Goal: Task Accomplishment & Management: Manage account settings

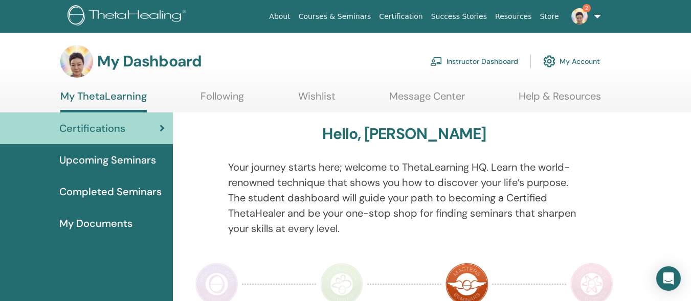
click at [491, 57] on link "Instructor Dashboard" at bounding box center [474, 61] width 88 height 23
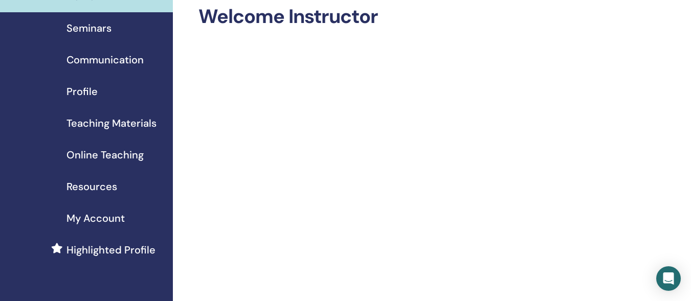
scroll to position [49, 0]
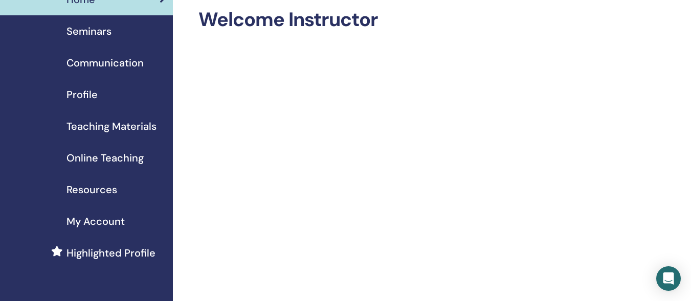
click at [113, 158] on span "Online Teaching" at bounding box center [105, 157] width 77 height 15
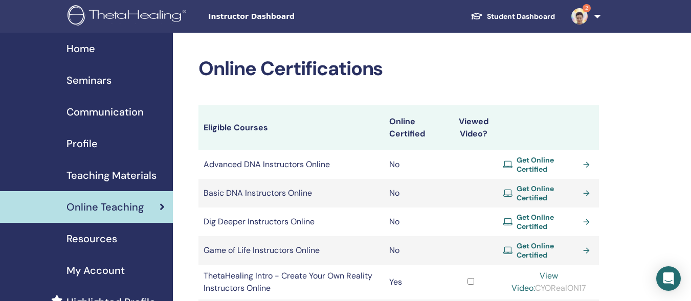
click at [91, 76] on span "Seminars" at bounding box center [89, 80] width 45 height 15
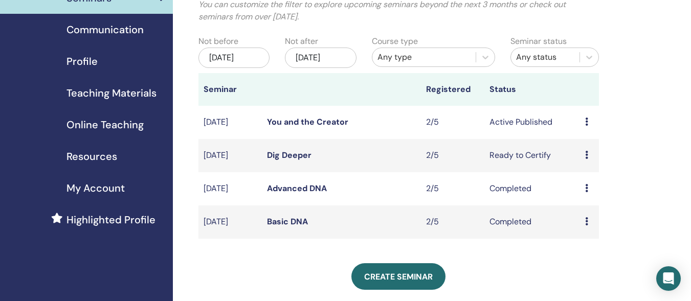
scroll to position [88, 0]
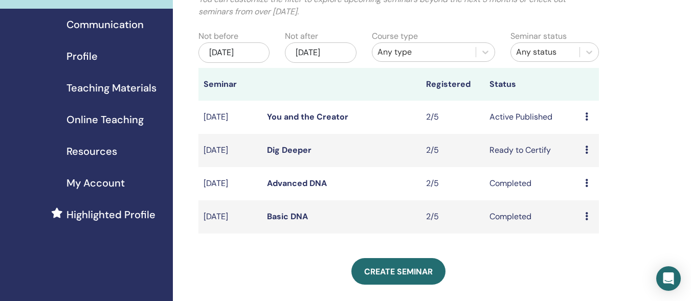
click at [587, 154] on icon at bounding box center [586, 150] width 3 height 8
click at [288, 156] on link "Dig Deeper" at bounding box center [289, 150] width 45 height 11
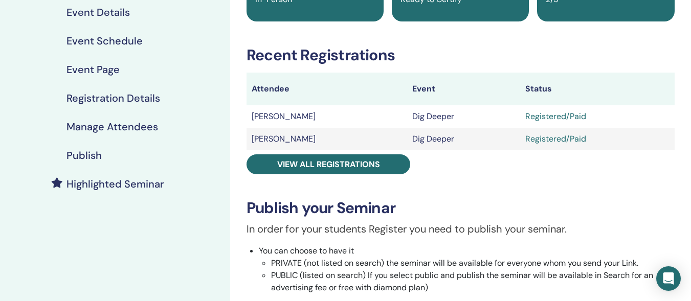
scroll to position [126, 0]
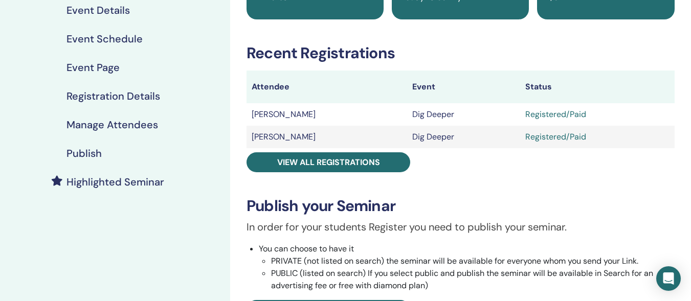
click at [538, 114] on div "Registered/Paid" at bounding box center [598, 114] width 144 height 12
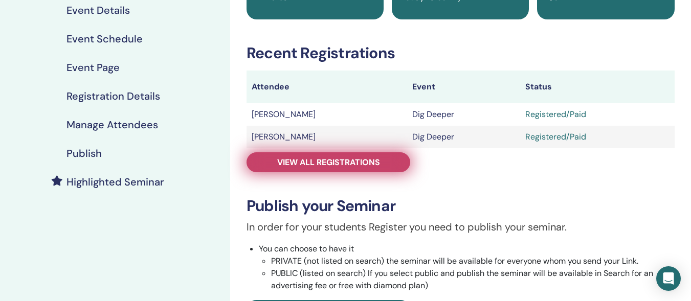
click at [340, 162] on span "View all registrations" at bounding box center [328, 162] width 103 height 11
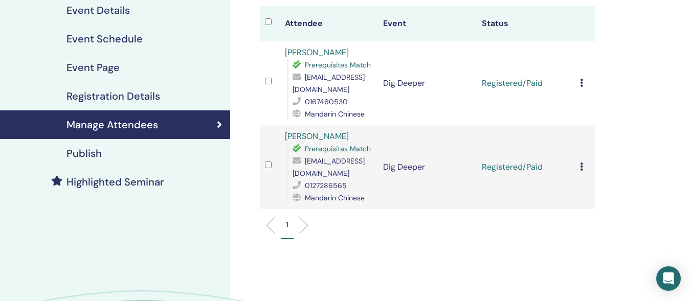
click at [583, 83] on icon at bounding box center [581, 83] width 3 height 8
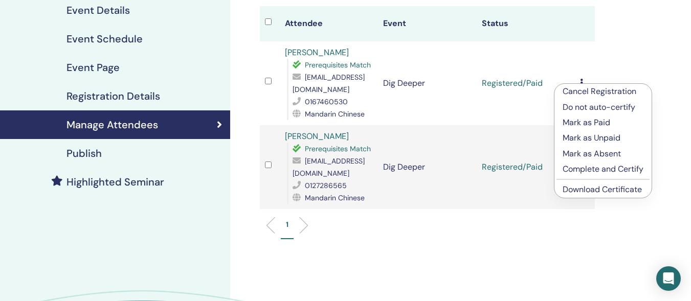
click at [605, 165] on p "Complete and Certify" at bounding box center [603, 169] width 81 height 12
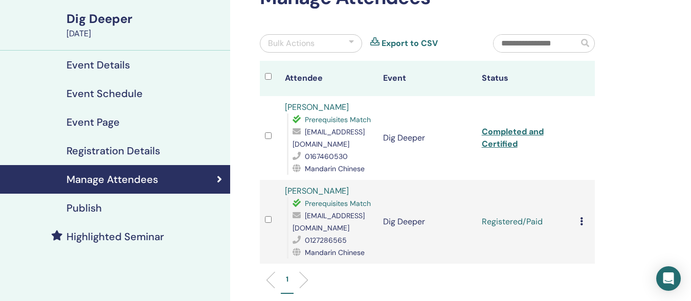
scroll to position [78, 0]
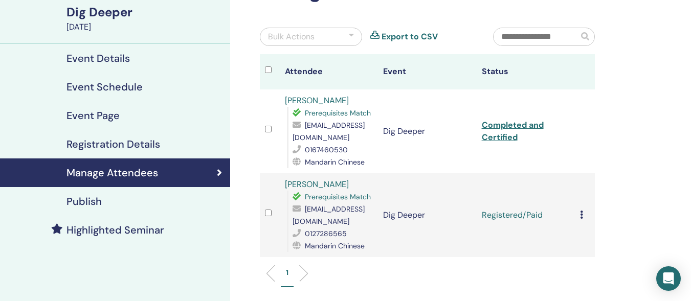
click at [582, 215] on icon at bounding box center [581, 215] width 3 height 8
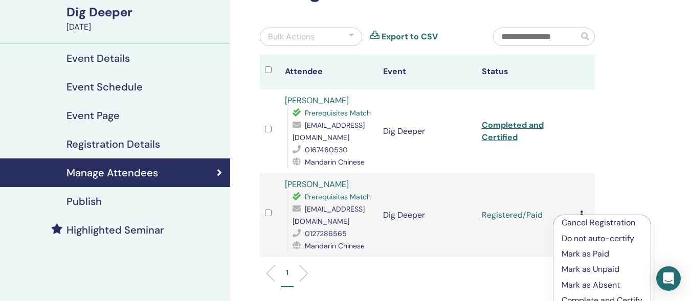
click at [594, 297] on p "Complete and Certify" at bounding box center [602, 301] width 81 height 12
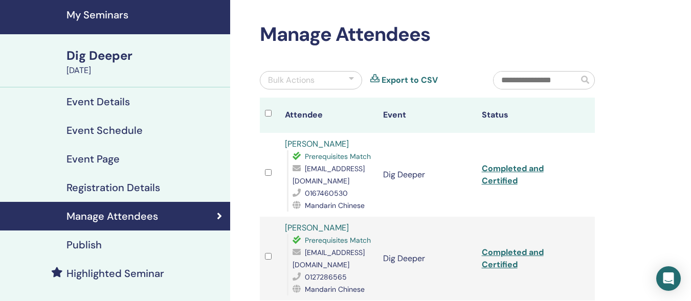
scroll to position [33, 0]
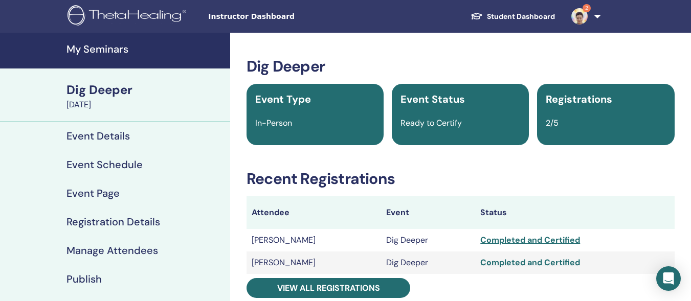
click at [597, 18] on link "2" at bounding box center [584, 16] width 42 height 33
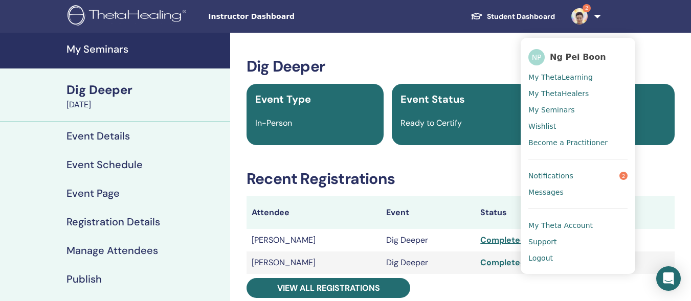
click at [414, 62] on h3 "Dig Deeper" at bounding box center [461, 66] width 428 height 18
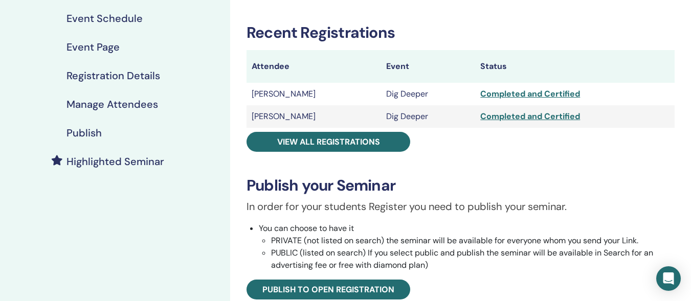
scroll to position [143, 0]
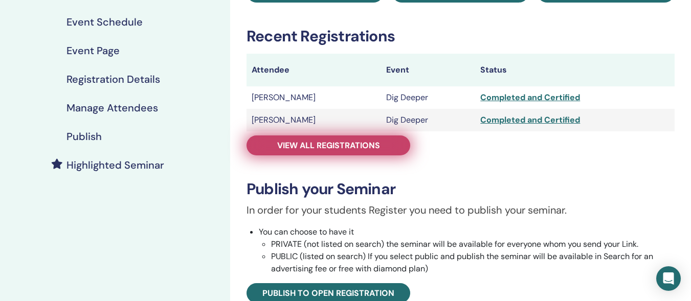
click at [347, 148] on span "View all registrations" at bounding box center [328, 145] width 103 height 11
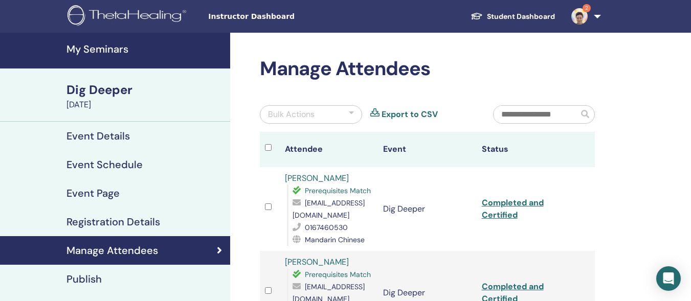
click at [103, 49] on h4 "My Seminars" at bounding box center [146, 49] width 158 height 12
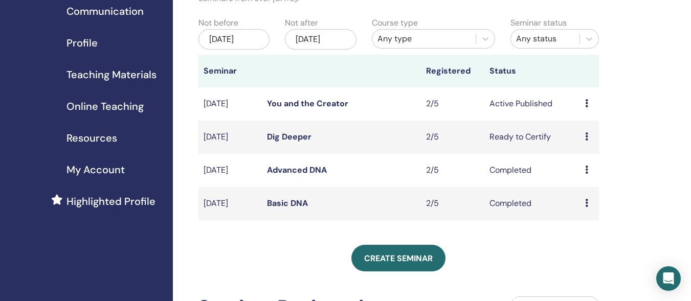
scroll to position [109, 0]
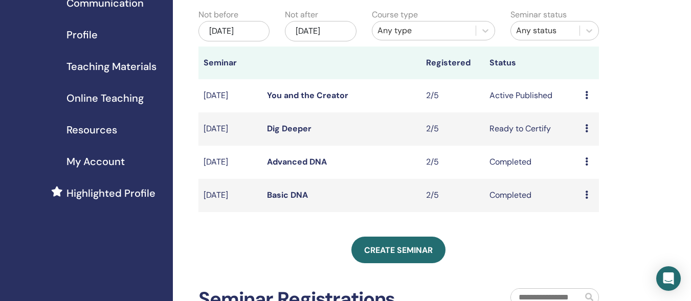
click at [585, 99] on icon at bounding box center [586, 95] width 3 height 8
click at [321, 101] on link "You and the Creator" at bounding box center [307, 95] width 81 height 11
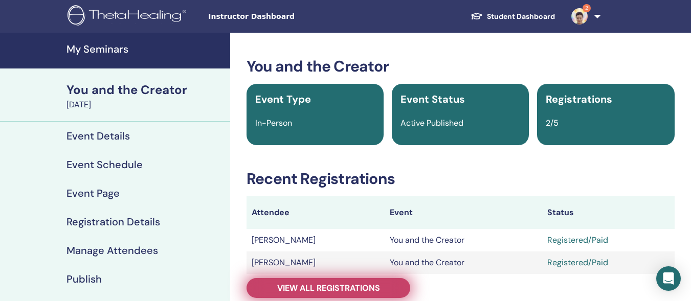
click at [359, 288] on span "View all registrations" at bounding box center [328, 288] width 103 height 11
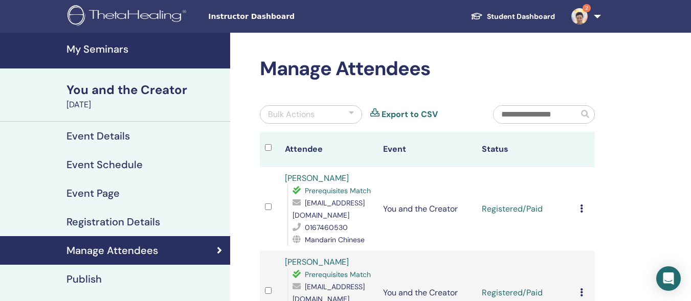
click at [581, 205] on icon at bounding box center [581, 209] width 3 height 8
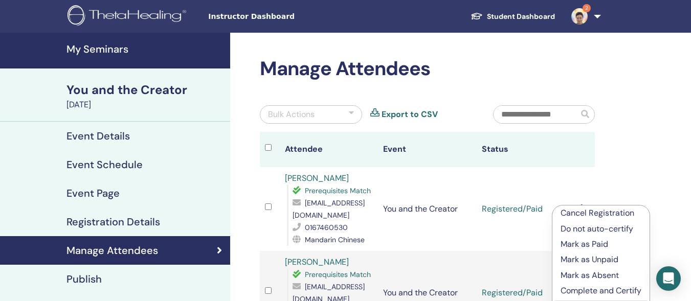
click at [595, 292] on p "Complete and Certify" at bounding box center [601, 291] width 81 height 12
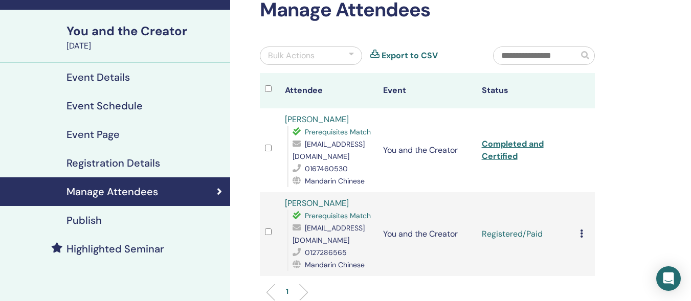
scroll to position [61, 0]
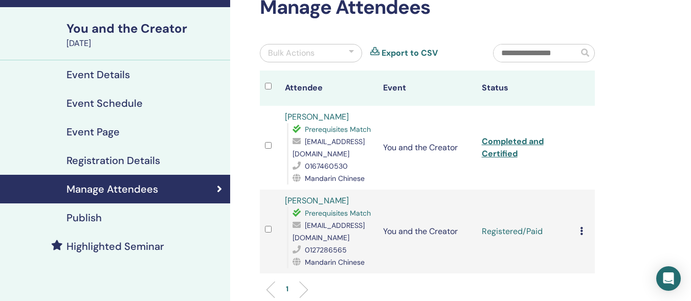
click at [583, 231] on icon at bounding box center [581, 231] width 3 height 8
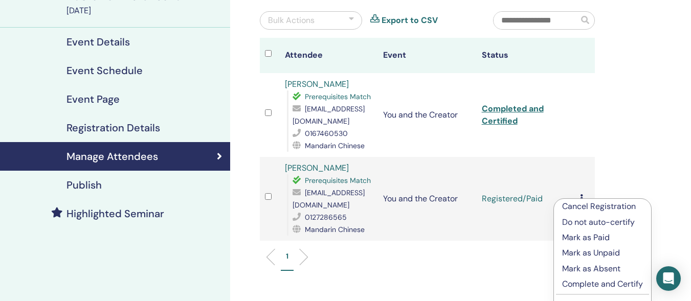
scroll to position [124, 0]
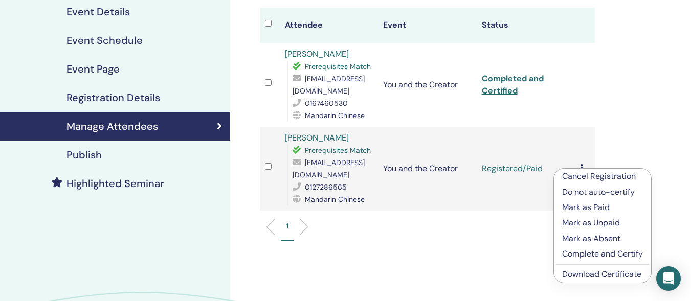
click at [587, 258] on p "Complete and Certify" at bounding box center [602, 254] width 81 height 12
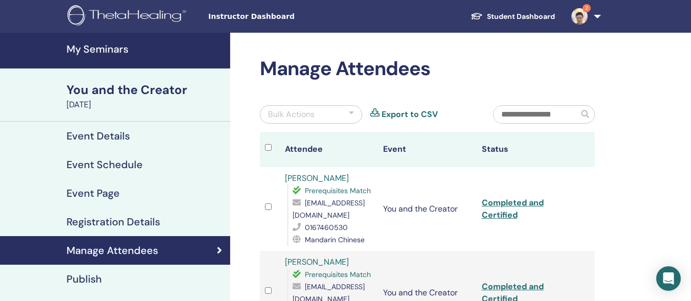
click at [504, 12] on link "Student Dashboard" at bounding box center [513, 16] width 101 height 19
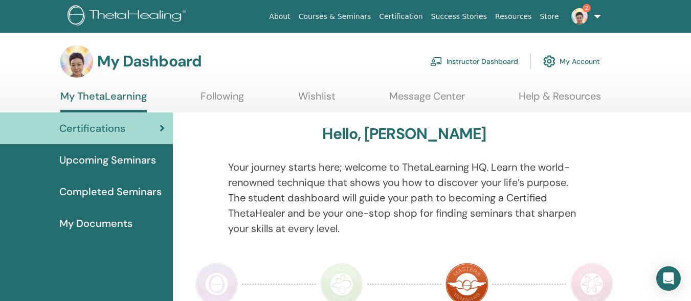
click at [476, 62] on link "Instructor Dashboard" at bounding box center [474, 61] width 88 height 23
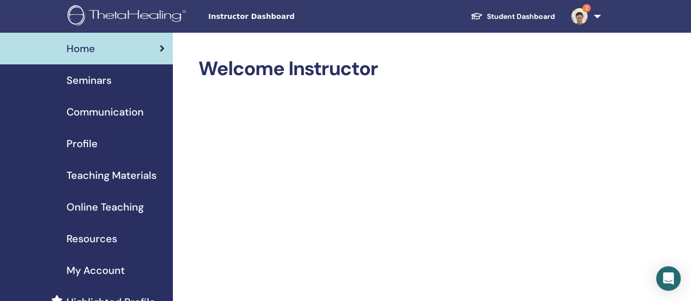
click at [79, 81] on span "Seminars" at bounding box center [89, 80] width 45 height 15
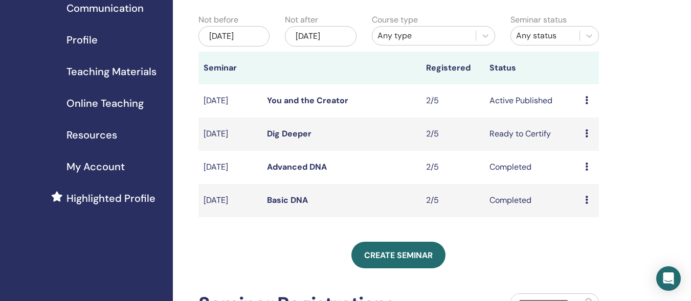
scroll to position [106, 0]
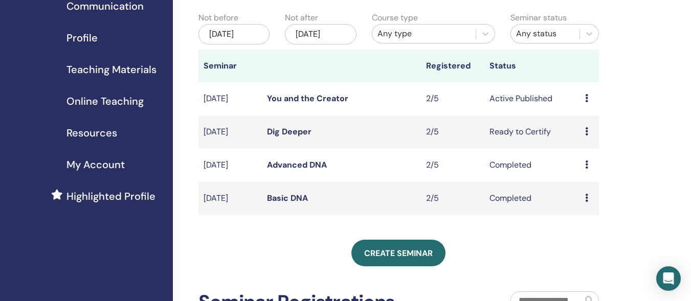
click at [276, 137] on link "Dig Deeper" at bounding box center [289, 131] width 45 height 11
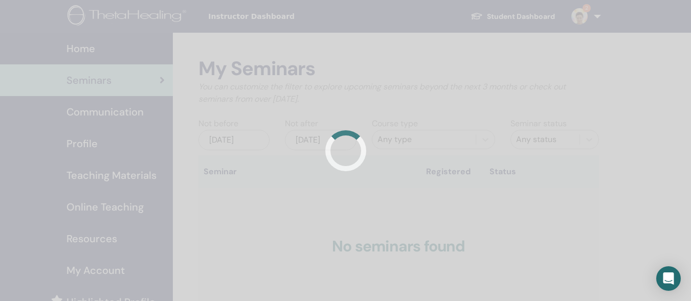
scroll to position [106, 0]
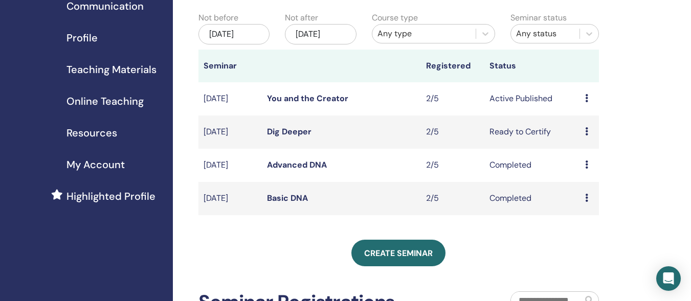
click at [321, 104] on link "You and the Creator" at bounding box center [307, 98] width 81 height 11
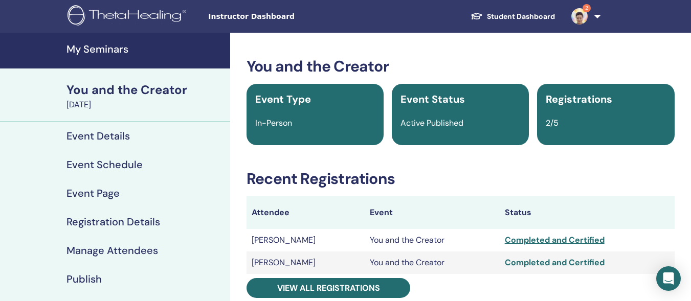
click at [581, 14] on img at bounding box center [580, 16] width 16 height 16
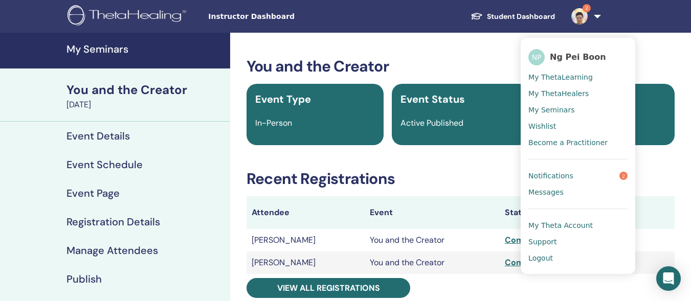
click at [550, 176] on span "Notifications" at bounding box center [551, 175] width 45 height 9
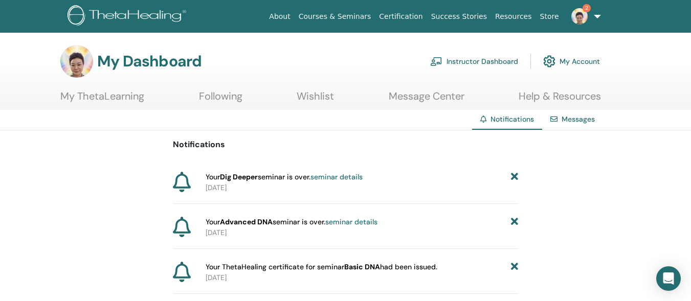
click at [579, 10] on img at bounding box center [580, 16] width 16 height 16
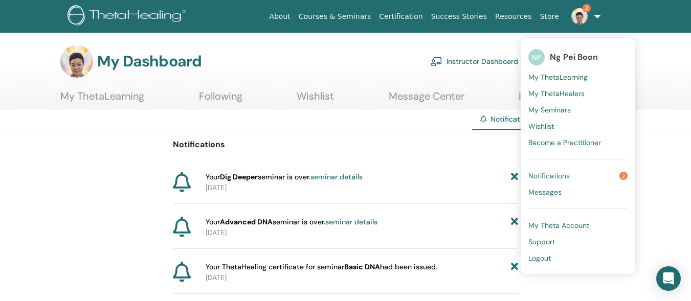
click at [550, 175] on span "Notifications" at bounding box center [549, 175] width 41 height 9
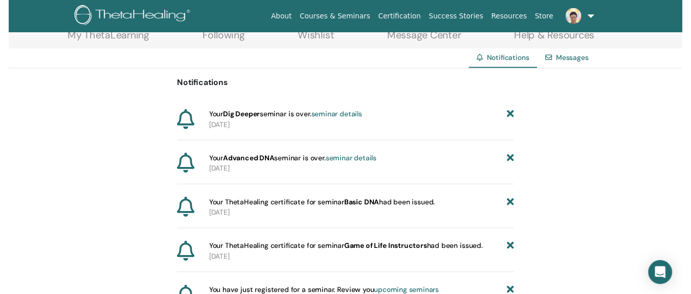
scroll to position [115, 0]
